Goal: Task Accomplishment & Management: Use online tool/utility

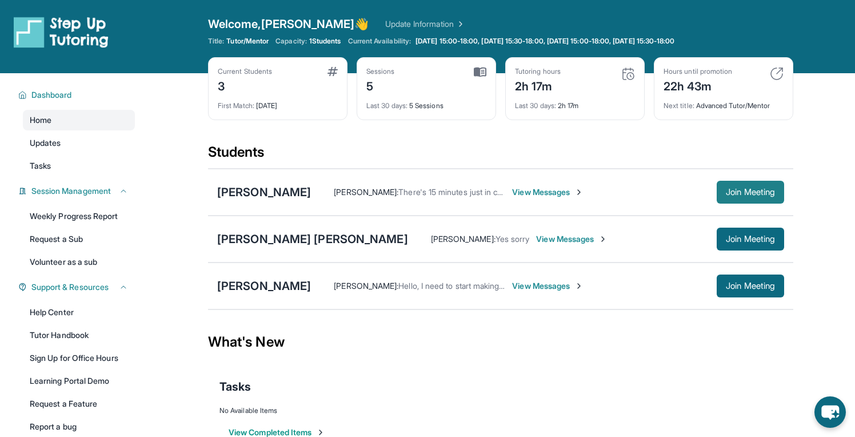
click at [746, 192] on span "Join Meeting" at bounding box center [750, 192] width 49 height 7
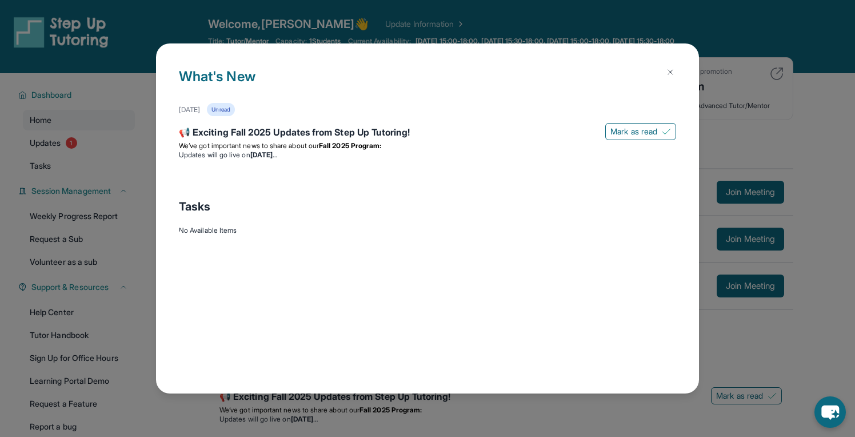
click at [671, 72] on img at bounding box center [670, 71] width 9 height 9
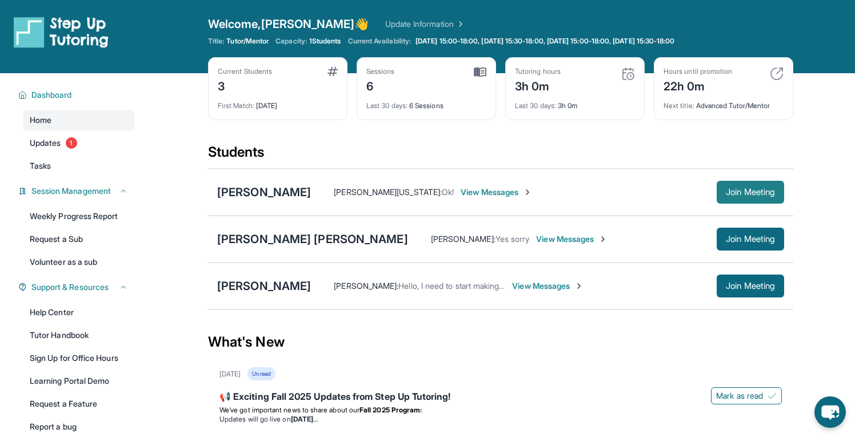
click at [755, 191] on span "Join Meeting" at bounding box center [750, 192] width 49 height 7
click at [745, 192] on span "Join Meeting" at bounding box center [750, 192] width 49 height 7
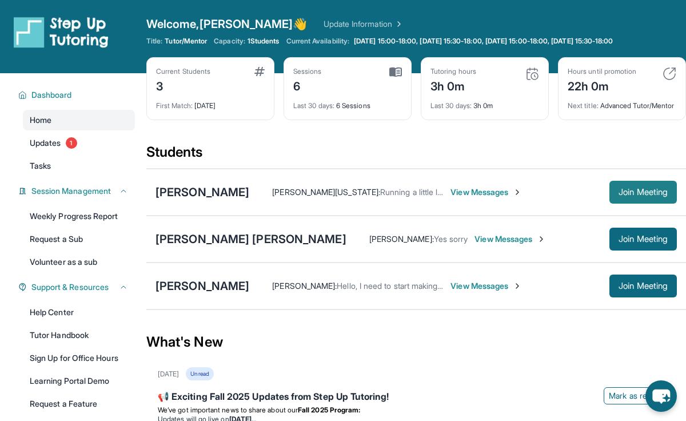
click at [639, 196] on span "Join Meeting" at bounding box center [643, 192] width 49 height 7
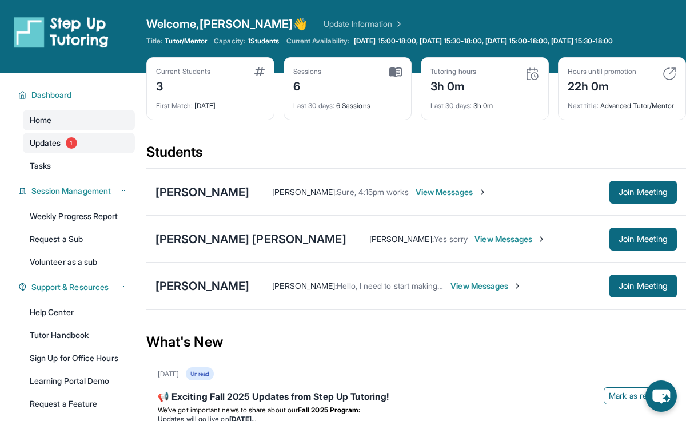
click at [55, 142] on span "Updates" at bounding box center [45, 142] width 31 height 11
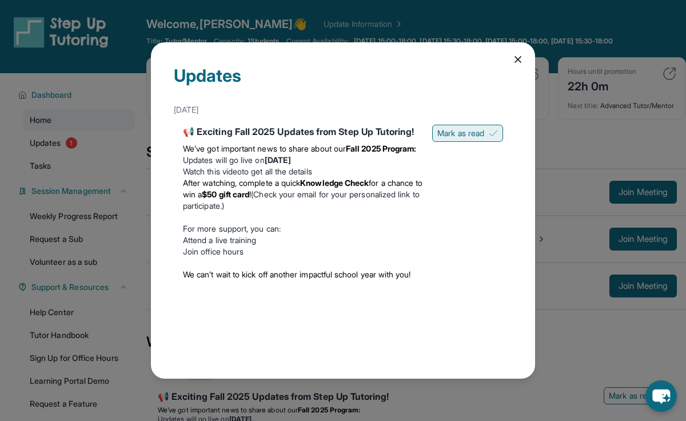
click at [452, 130] on span "Mark as read" at bounding box center [460, 133] width 47 height 11
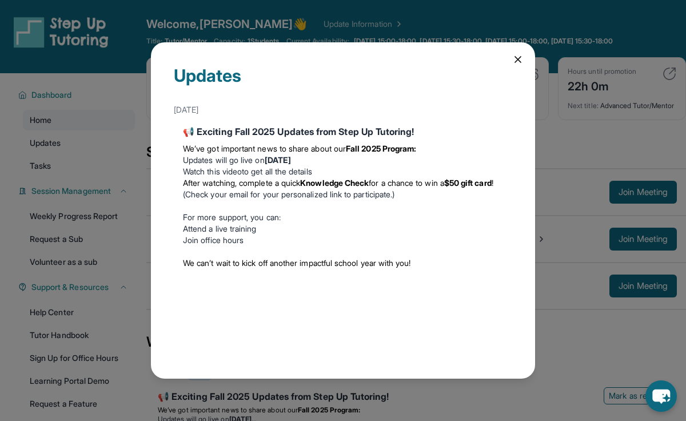
click at [521, 57] on icon at bounding box center [517, 59] width 11 height 11
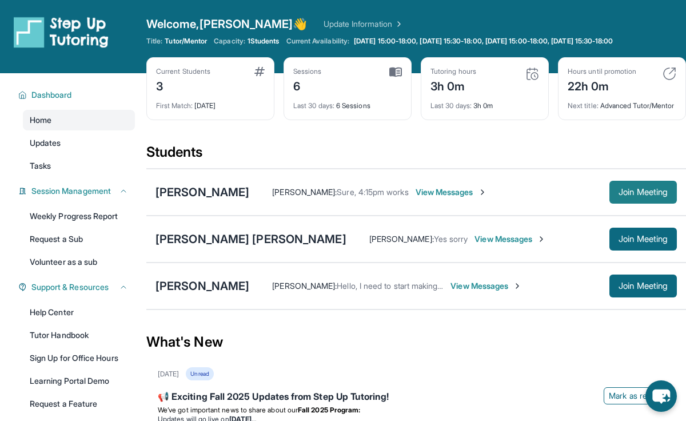
click at [650, 196] on span "Join Meeting" at bounding box center [643, 192] width 49 height 7
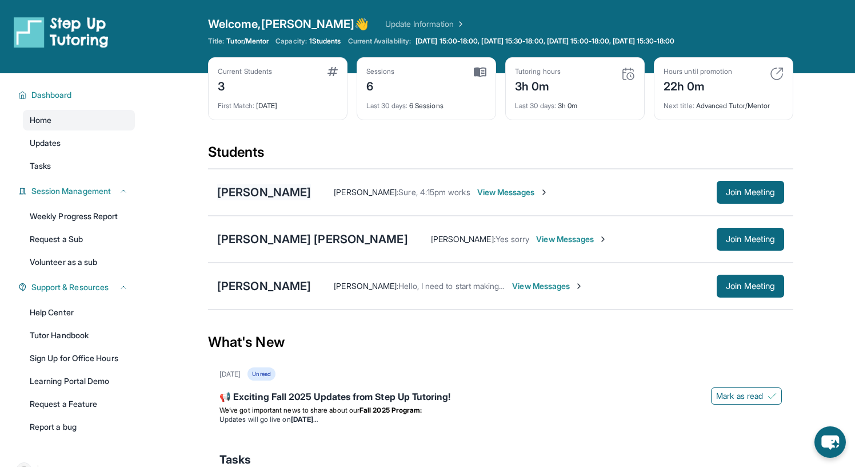
click at [244, 196] on div "[PERSON_NAME]" at bounding box center [264, 192] width 94 height 16
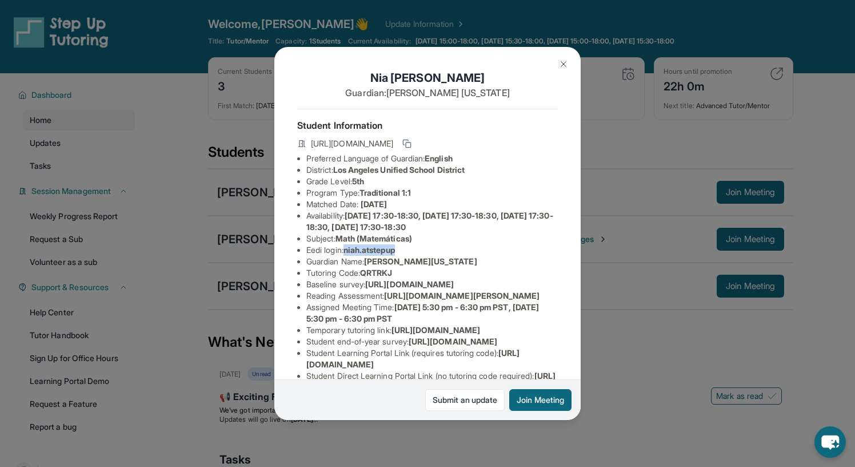
drag, startPoint x: 349, startPoint y: 249, endPoint x: 404, endPoint y: 252, distance: 55.0
click at [404, 252] on li "Eedi login : niah.atstepup" at bounding box center [433, 249] width 252 height 11
copy span "niah.atstepup"
